Goal: Transaction & Acquisition: Book appointment/travel/reservation

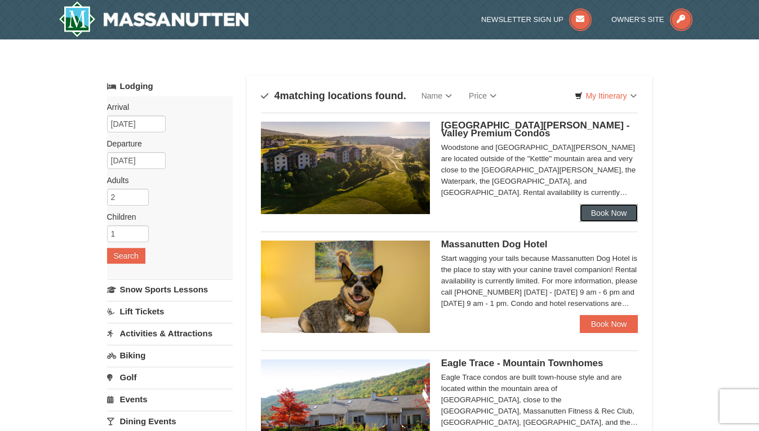
click at [601, 210] on link "Book Now" at bounding box center [609, 213] width 59 height 18
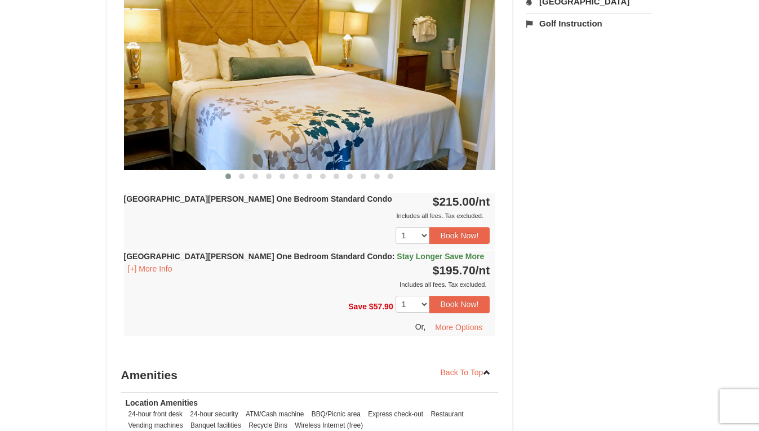
scroll to position [563, 0]
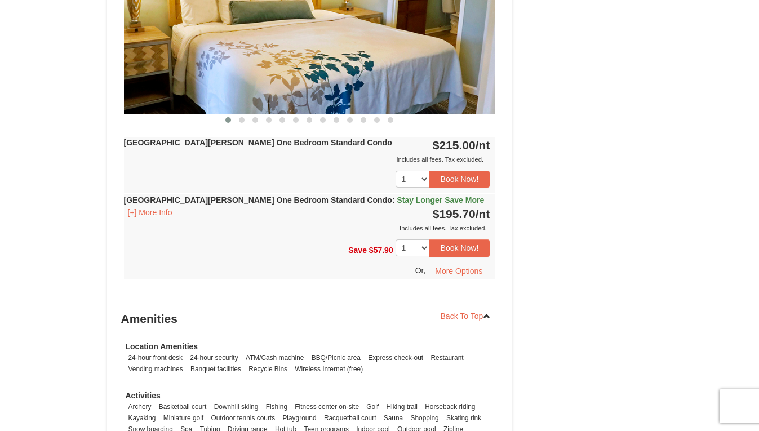
click at [397, 199] on span "Stay Longer Save More" at bounding box center [440, 200] width 87 height 9
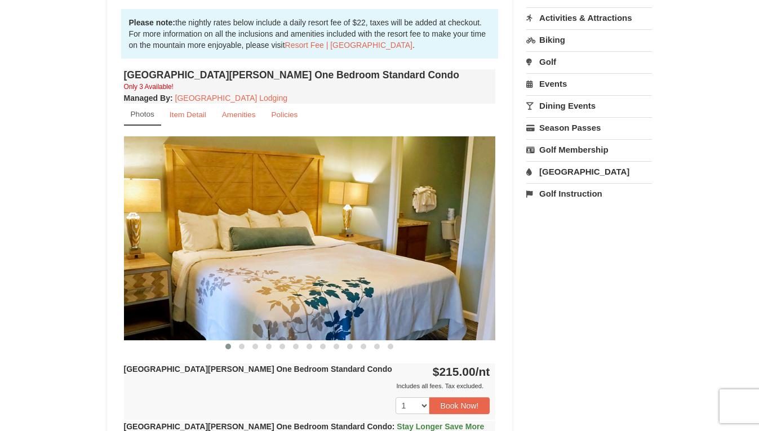
scroll to position [225, 0]
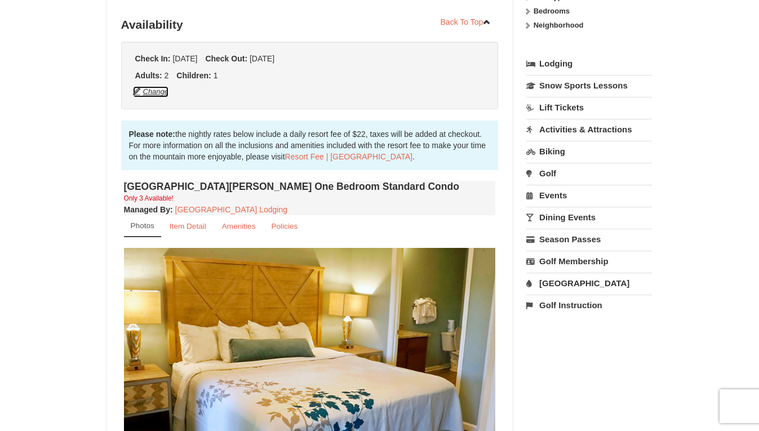
click at [153, 93] on button "Change" at bounding box center [150, 92] width 37 height 12
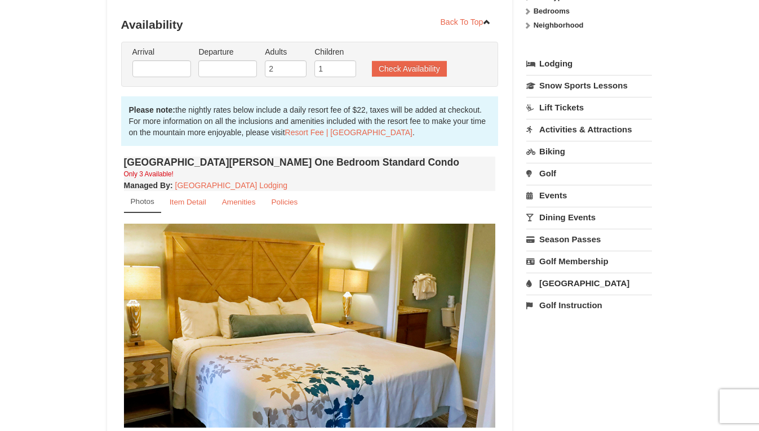
type input "[DATE]"
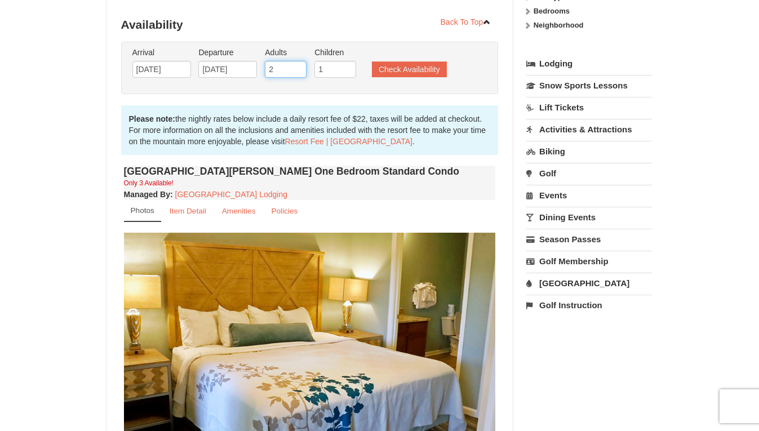
click at [292, 70] on input "2" at bounding box center [286, 69] width 42 height 17
drag, startPoint x: 292, startPoint y: 70, endPoint x: 266, endPoint y: 69, distance: 26.5
click at [266, 69] on input "2" at bounding box center [286, 69] width 42 height 17
type input "4"
click at [383, 70] on button "Check Availability" at bounding box center [409, 69] width 75 height 16
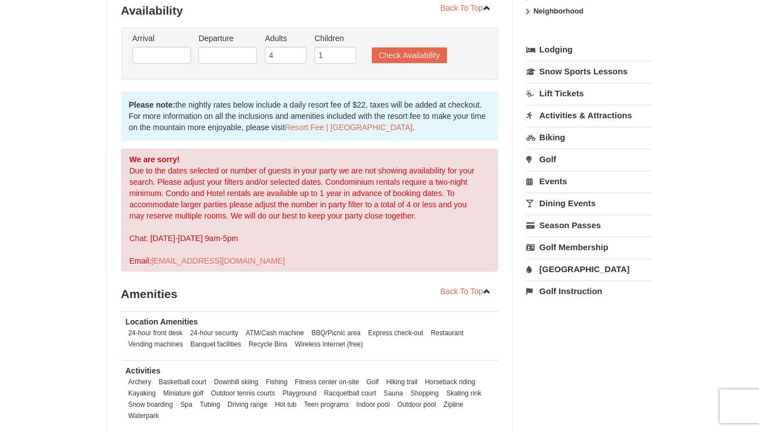
scroll to position [228, 0]
click at [141, 55] on input "text" at bounding box center [161, 55] width 59 height 17
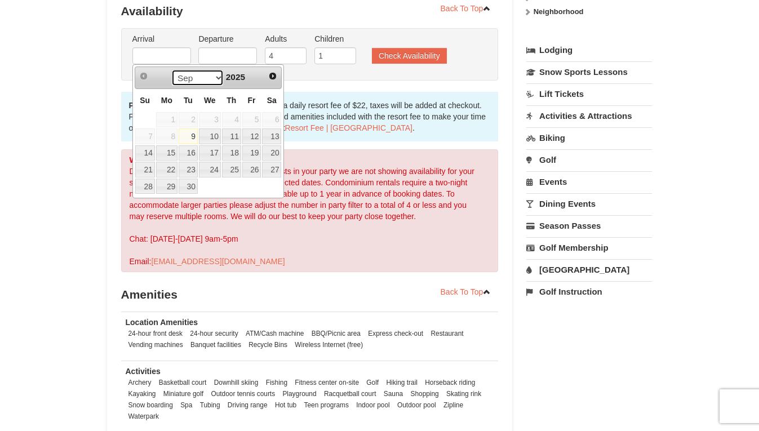
click at [193, 81] on select "Sep Oct Nov Dec" at bounding box center [197, 77] width 52 height 17
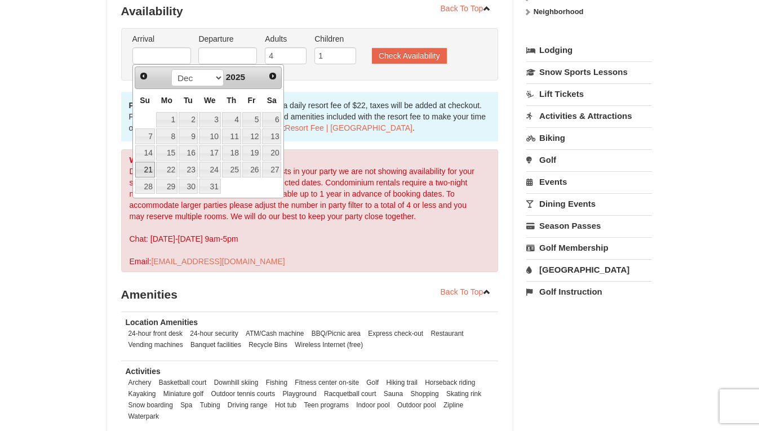
click at [139, 171] on link "21" at bounding box center [145, 170] width 20 height 16
type input "12/21/2025"
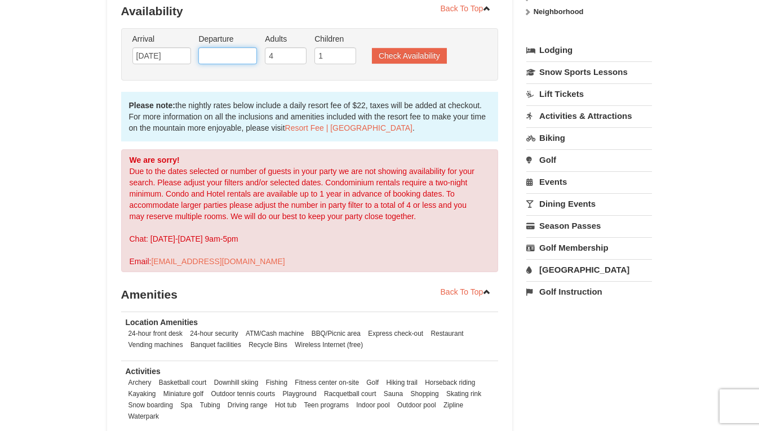
click at [234, 54] on input "text" at bounding box center [227, 55] width 59 height 17
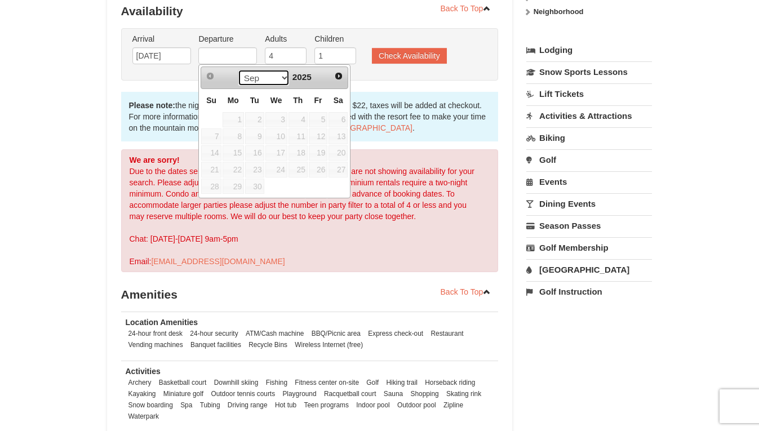
click at [281, 72] on select "Sep Oct Nov Dec" at bounding box center [264, 77] width 52 height 17
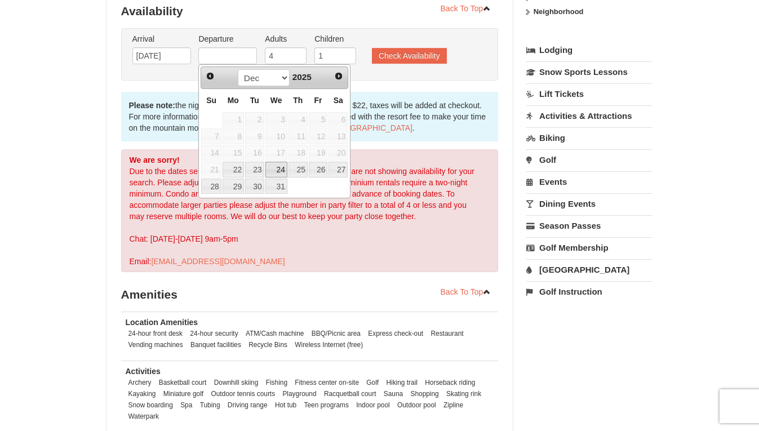
click at [269, 168] on link "24" at bounding box center [276, 170] width 22 height 16
type input "12/24/2025"
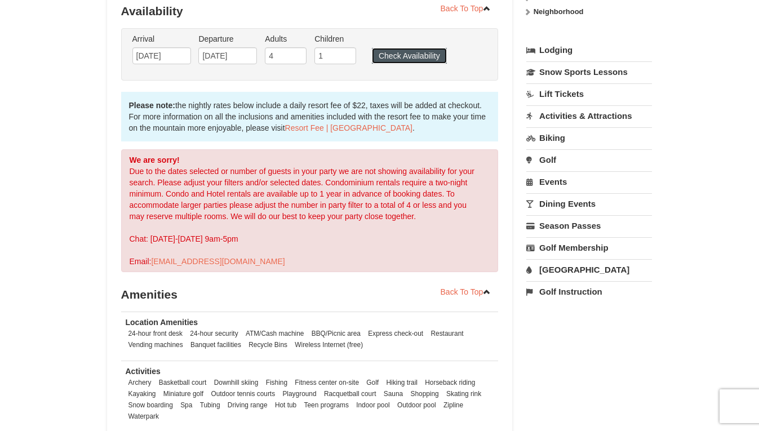
click at [406, 52] on button "Check Availability" at bounding box center [409, 56] width 75 height 16
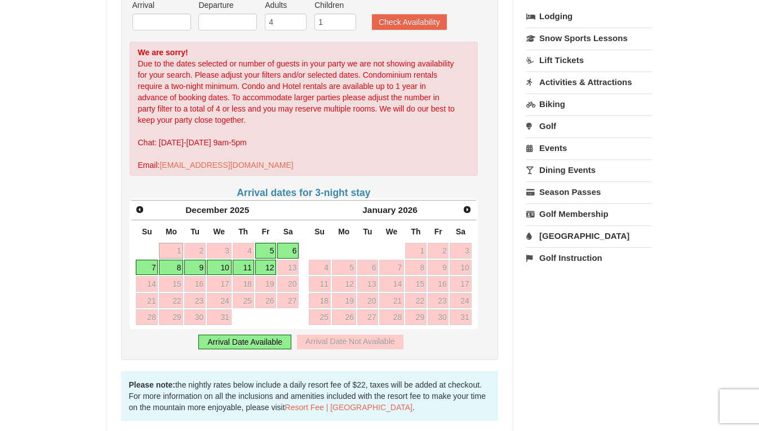
scroll to position [282, 0]
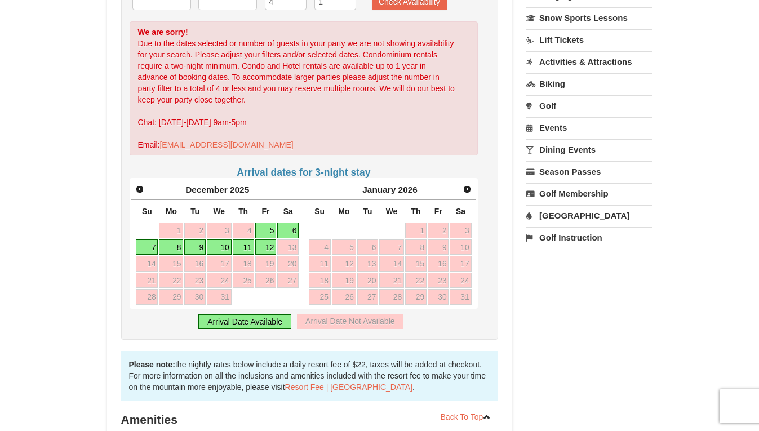
click at [267, 230] on link "5" at bounding box center [265, 231] width 21 height 16
type input "12/05/2025"
click at [202, 250] on link "9" at bounding box center [194, 247] width 21 height 16
click at [165, 246] on link "8" at bounding box center [171, 247] width 24 height 16
type input "12/08/2025"
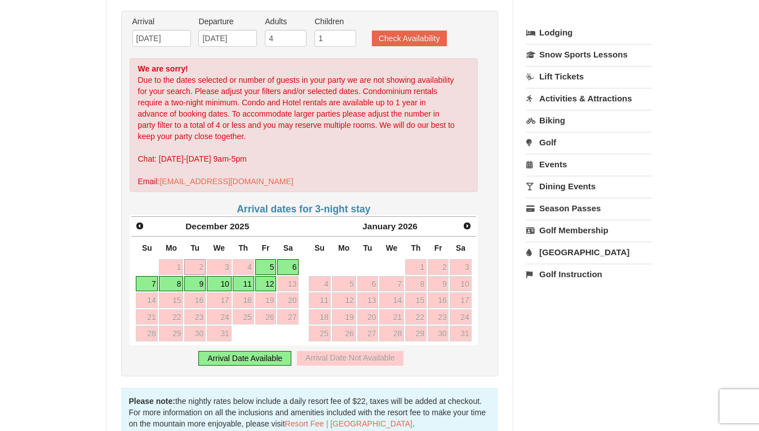
scroll to position [225, 0]
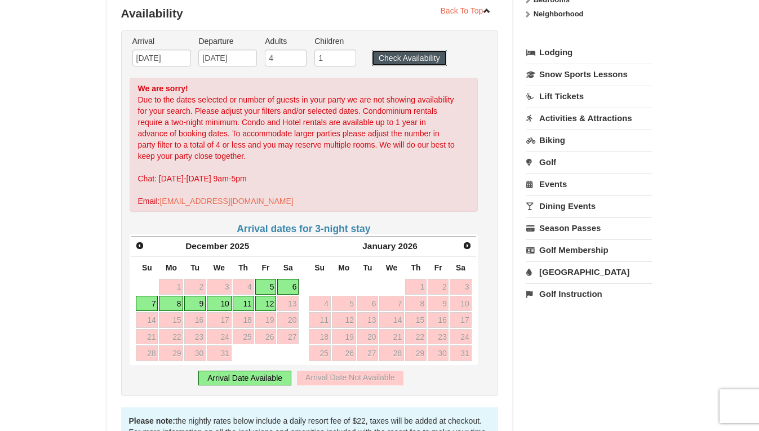
click at [421, 56] on button "Check Availability" at bounding box center [409, 58] width 75 height 16
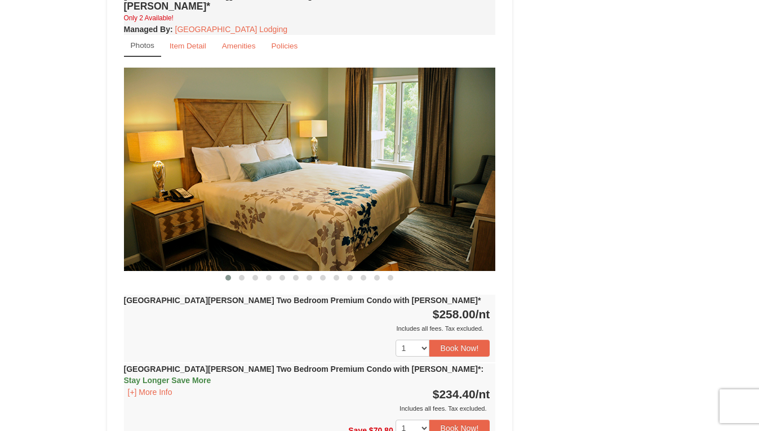
scroll to position [1016, 0]
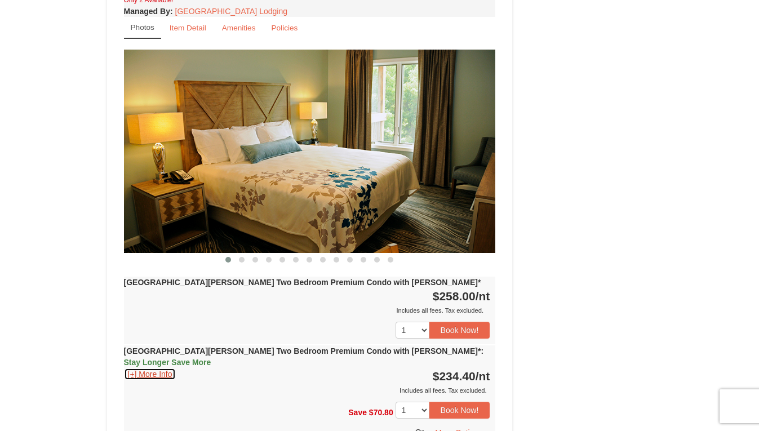
click at [145, 368] on button "[+] More Info" at bounding box center [150, 374] width 52 height 12
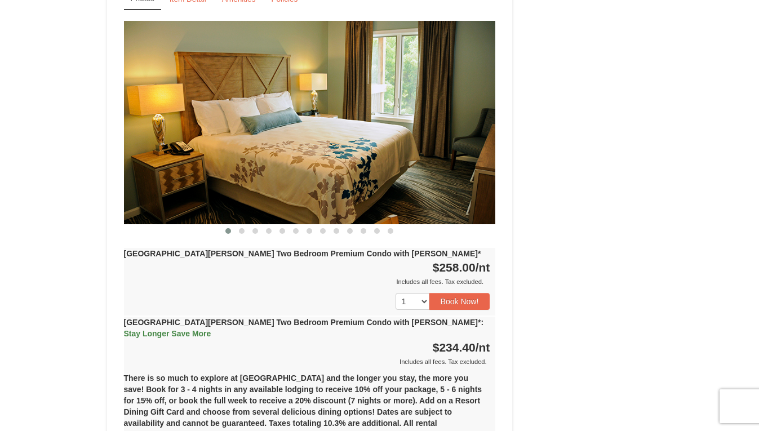
scroll to position [904, 0]
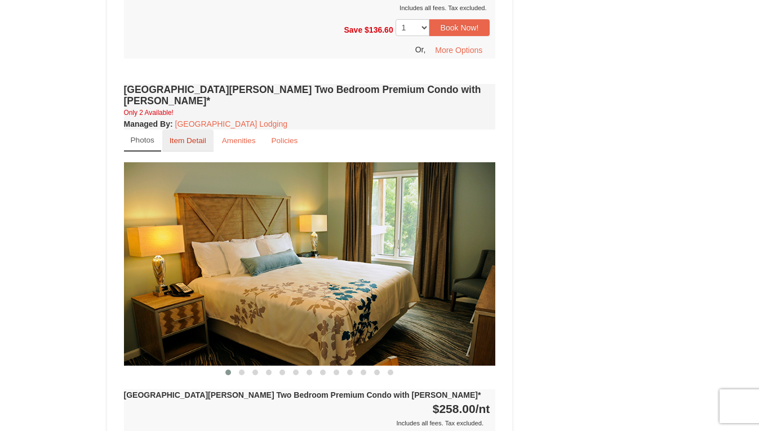
click at [182, 136] on small "Item Detail" at bounding box center [188, 140] width 37 height 8
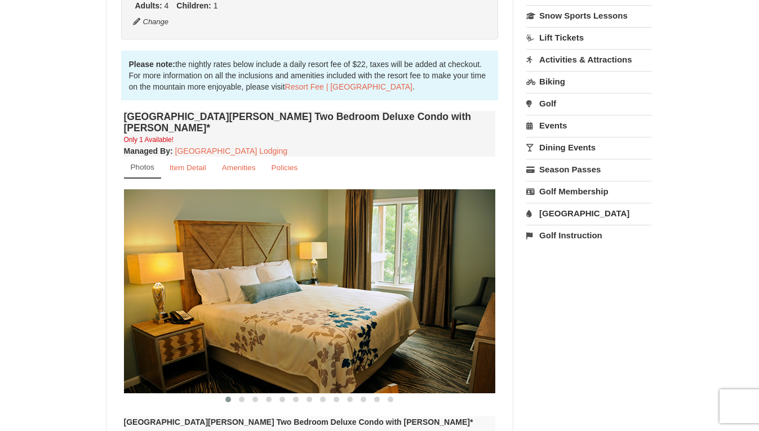
scroll to position [59, 0]
